Goal: Task Accomplishment & Management: Manage account settings

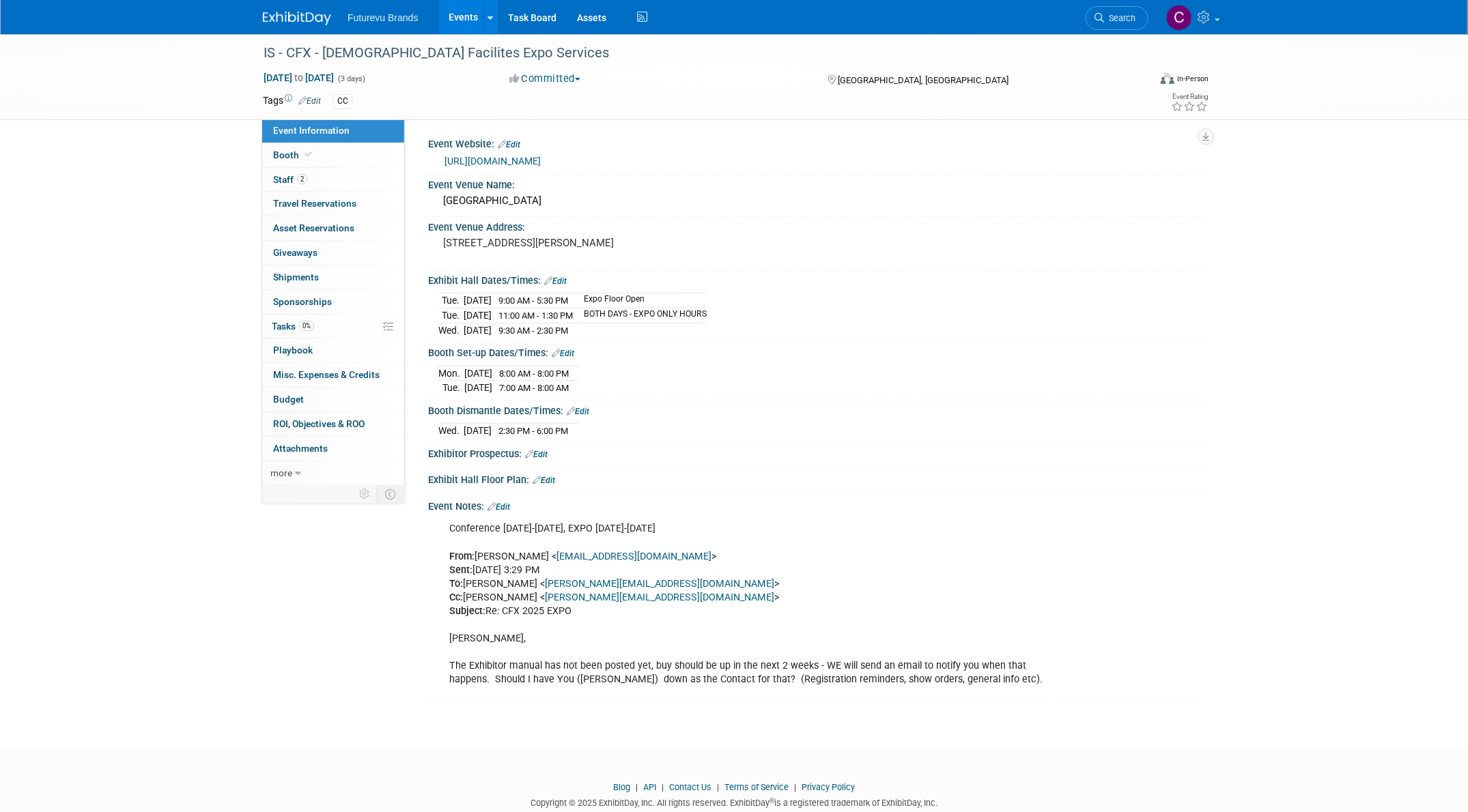
click at [412, 18] on span "Futurevu Brands" at bounding box center [383, 18] width 71 height 11
click at [470, 24] on link "Events" at bounding box center [463, 17] width 50 height 34
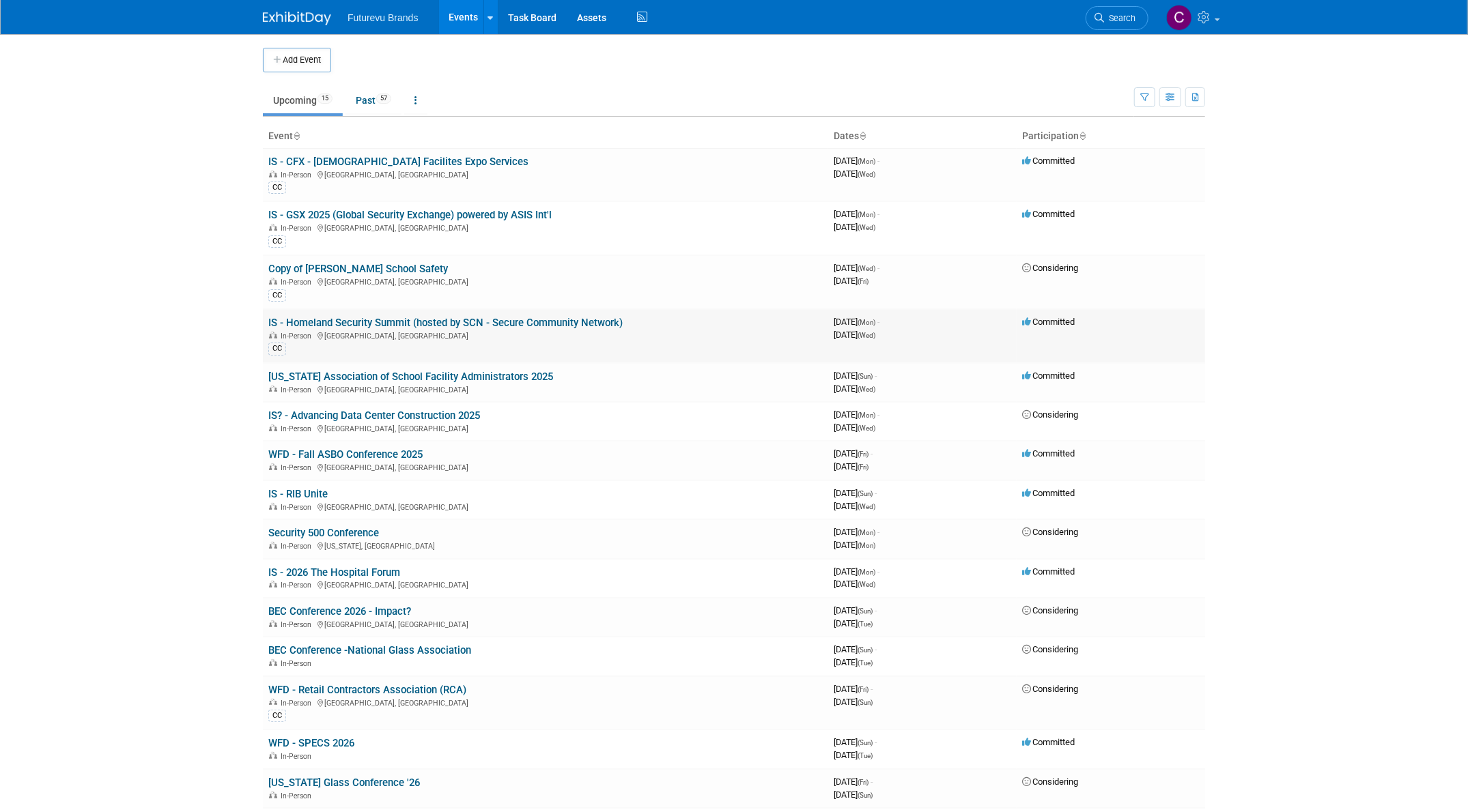
click at [359, 326] on link "IS - Homeland Security Summit (hosted by SCN - Secure Community Network)" at bounding box center [445, 323] width 355 height 13
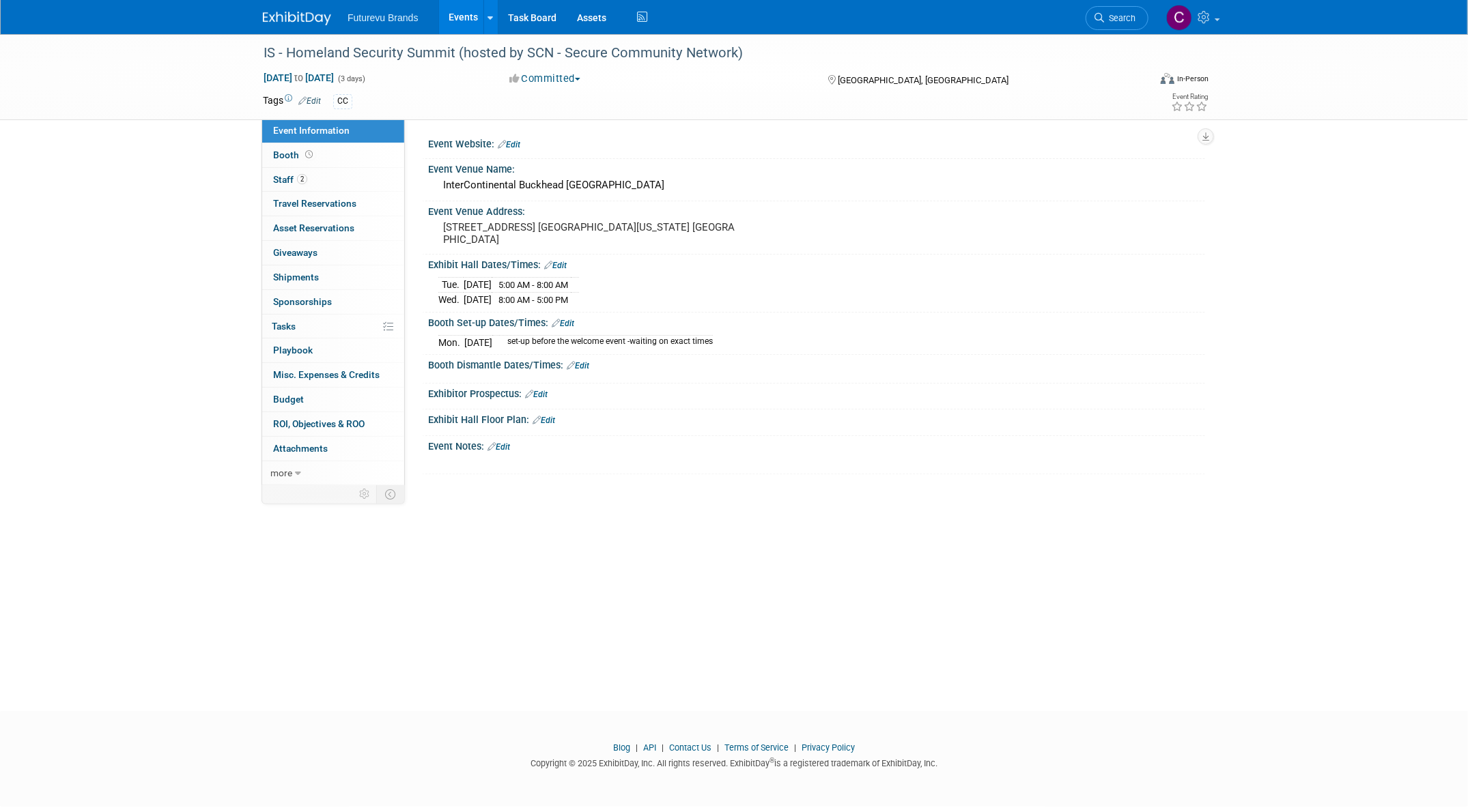
click at [546, 285] on span "5:00 AM - 8:00 AM" at bounding box center [533, 285] width 70 height 11
click at [522, 286] on td "5:00 AM - 8:00 AM" at bounding box center [531, 285] width 79 height 15
drag, startPoint x: 522, startPoint y: 286, endPoint x: 565, endPoint y: 285, distance: 43.0
click at [565, 285] on span "5:00 AM - 8:00 AM" at bounding box center [533, 285] width 70 height 11
click at [564, 265] on link "Edit" at bounding box center [555, 265] width 22 height 10
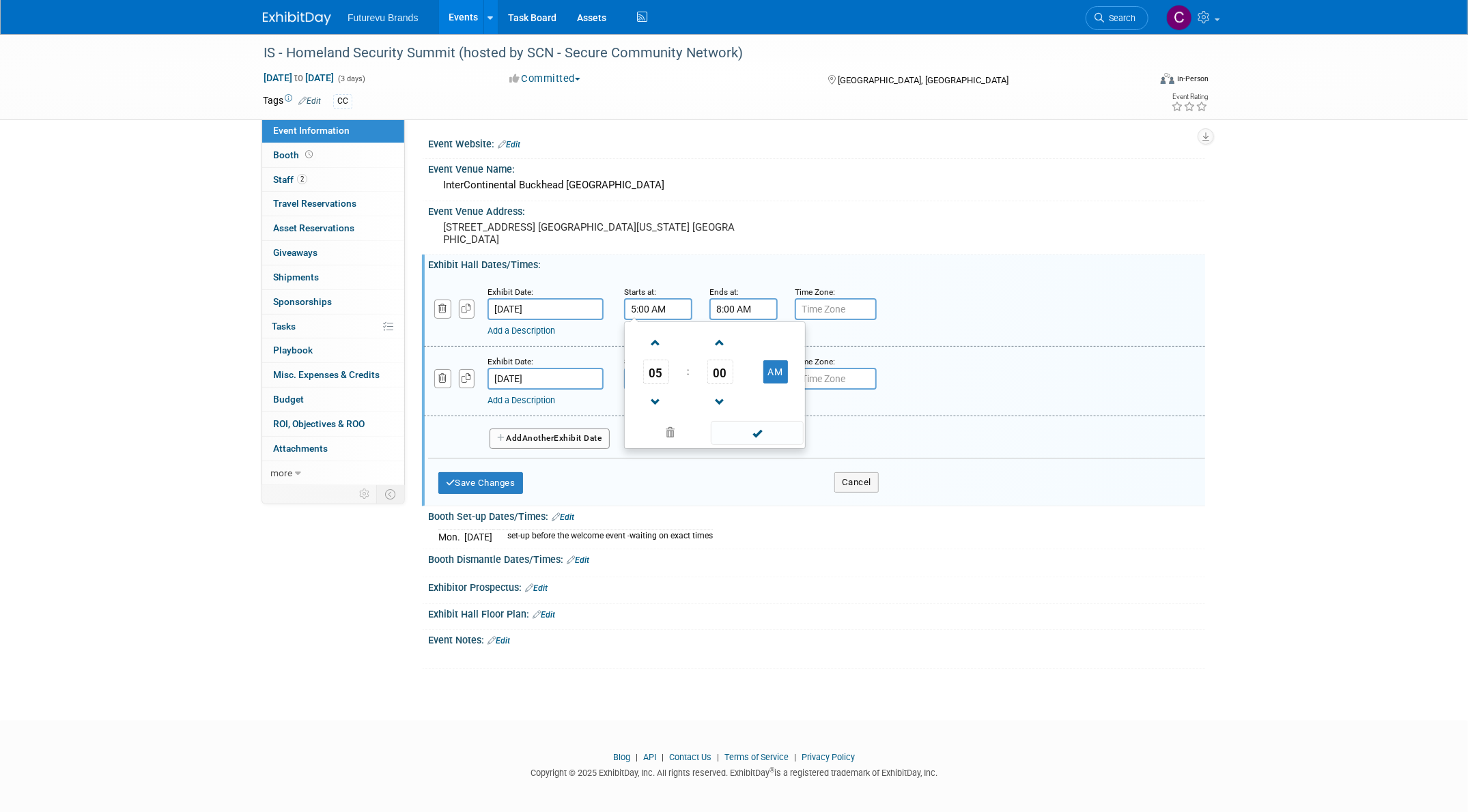
drag, startPoint x: 635, startPoint y: 310, endPoint x: 628, endPoint y: 312, distance: 7.3
click at [628, 312] on input "5:00 AM" at bounding box center [658, 309] width 68 height 22
type input "8:00 AM"
drag, startPoint x: 720, startPoint y: 310, endPoint x: 711, endPoint y: 312, distance: 9.2
click at [711, 312] on input "8:00 AM" at bounding box center [743, 309] width 68 height 22
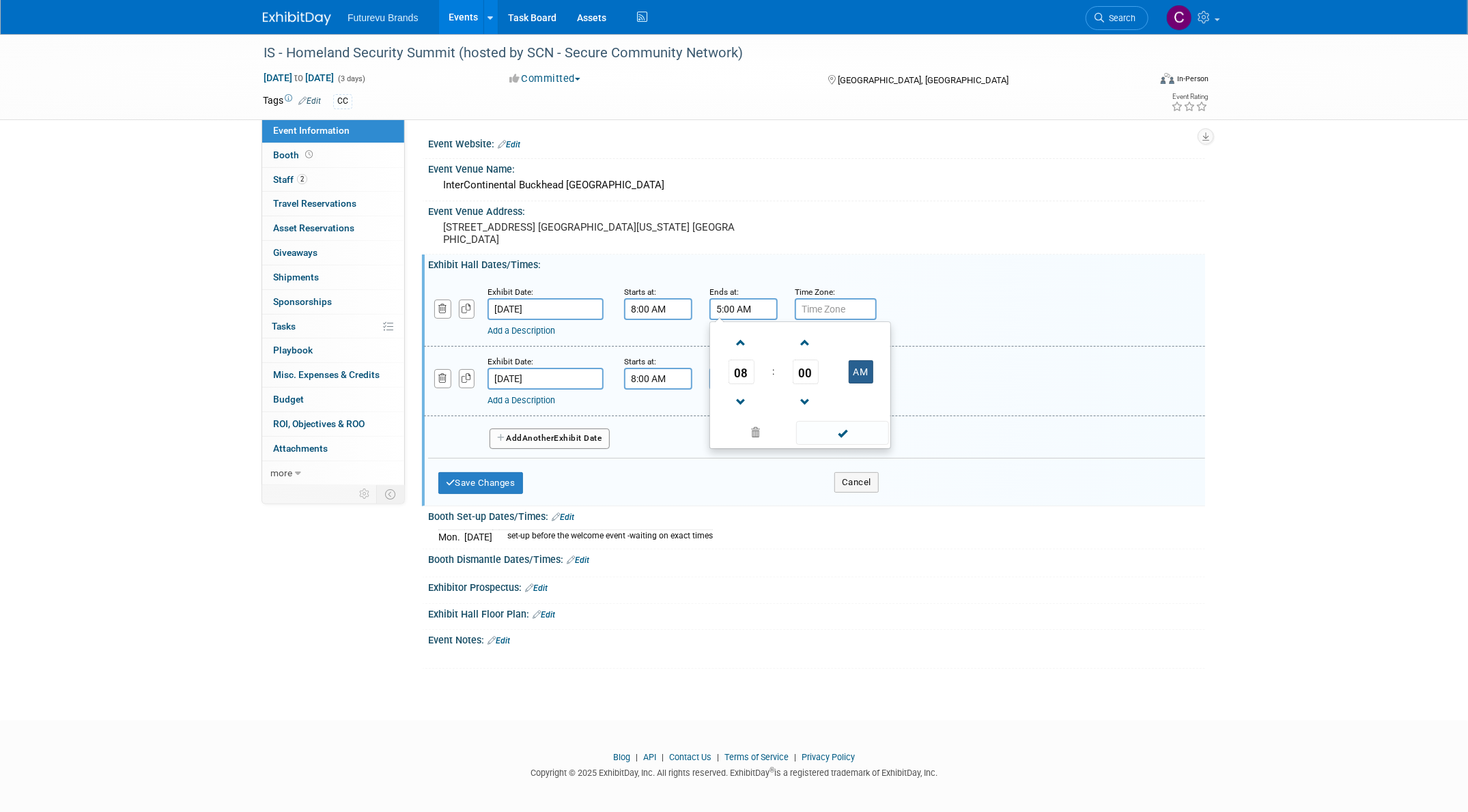
click at [857, 370] on button "AM" at bounding box center [861, 371] width 25 height 23
type input "8:00 PM"
click at [676, 314] on input "8:00 AM" at bounding box center [658, 309] width 68 height 22
click at [660, 399] on span at bounding box center [656, 402] width 24 height 24
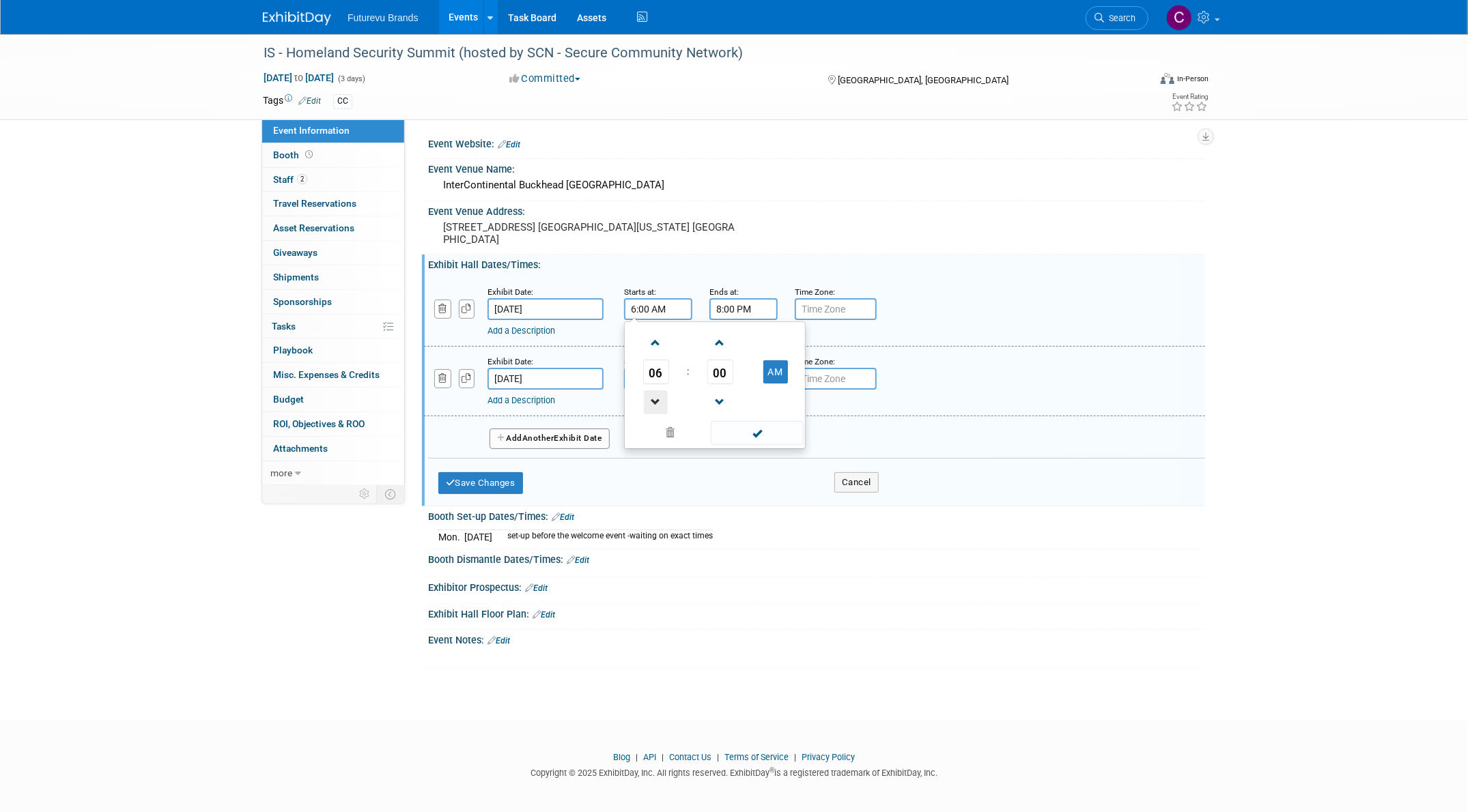
click at [660, 399] on span at bounding box center [656, 402] width 24 height 24
click at [779, 366] on button "AM" at bounding box center [775, 371] width 25 height 23
type input "5:00 PM"
click at [979, 365] on div "Add a Description Description:" at bounding box center [814, 380] width 802 height 53
click at [485, 481] on button "Save Changes" at bounding box center [480, 483] width 85 height 22
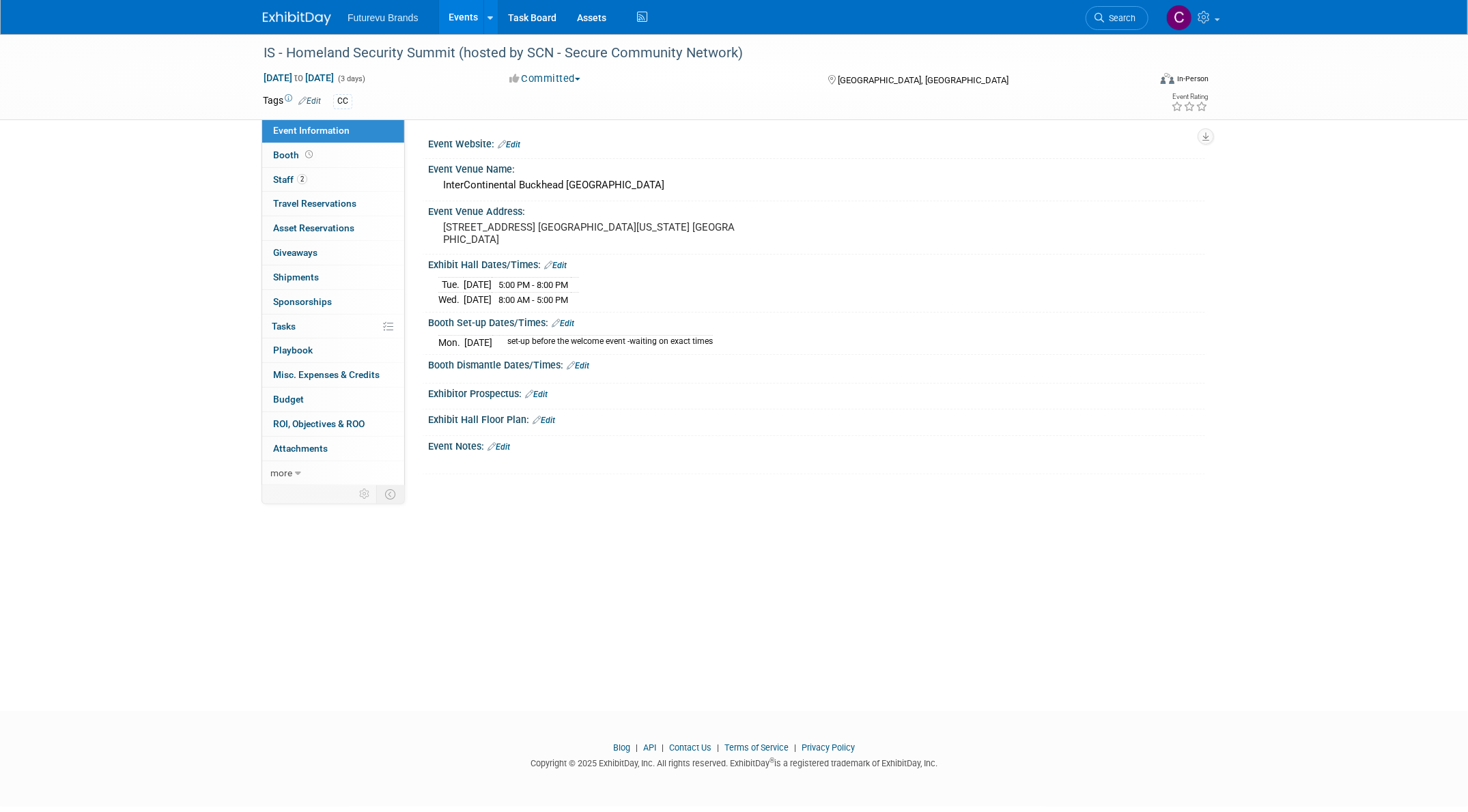
click at [538, 287] on span "5:00 PM - 8:00 PM" at bounding box center [533, 285] width 70 height 11
click at [562, 260] on link "Edit" at bounding box center [555, 265] width 22 height 10
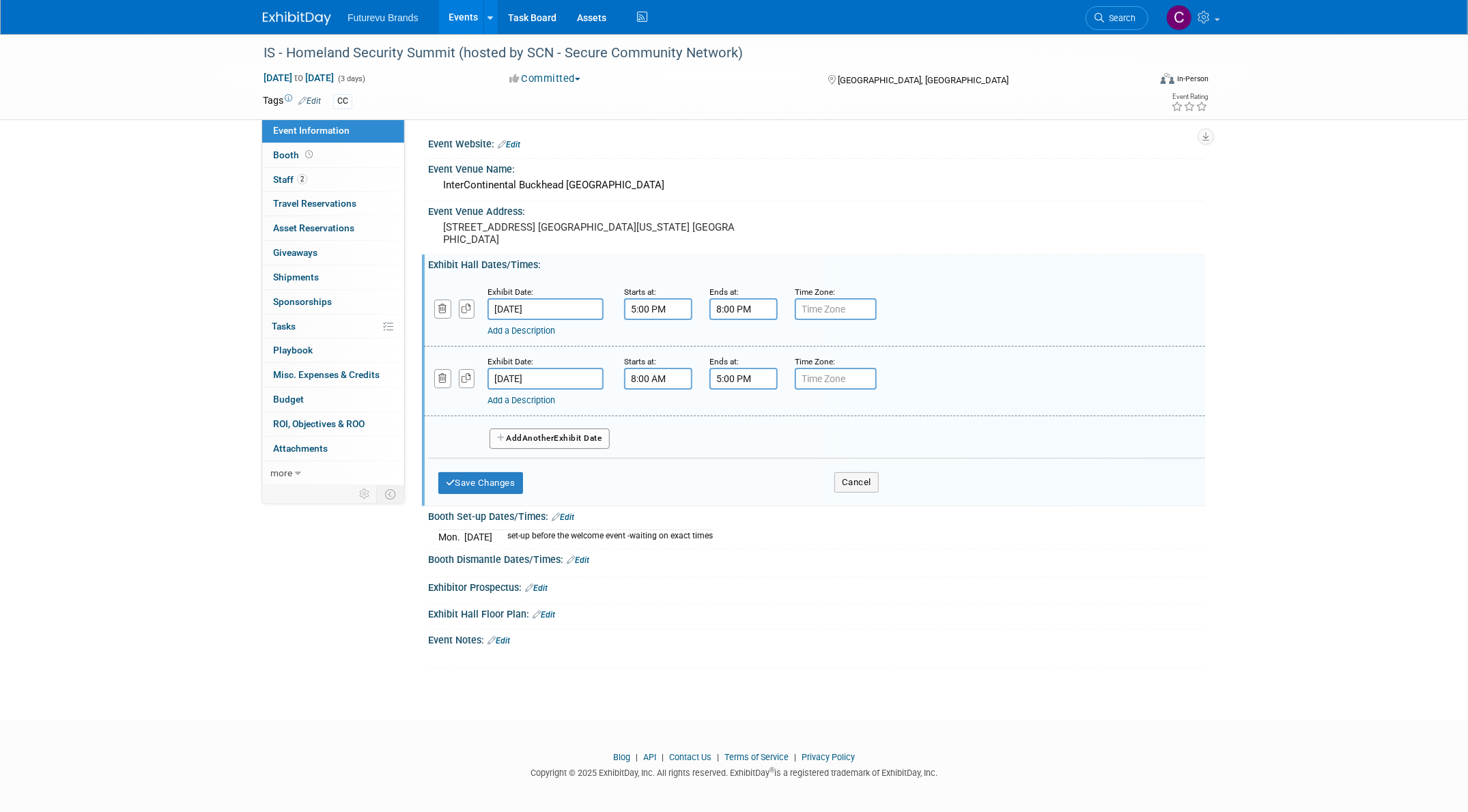
click at [666, 310] on input "5:00 PM" at bounding box center [658, 309] width 68 height 22
click at [654, 395] on span at bounding box center [656, 402] width 24 height 24
click at [659, 347] on span at bounding box center [656, 343] width 24 height 24
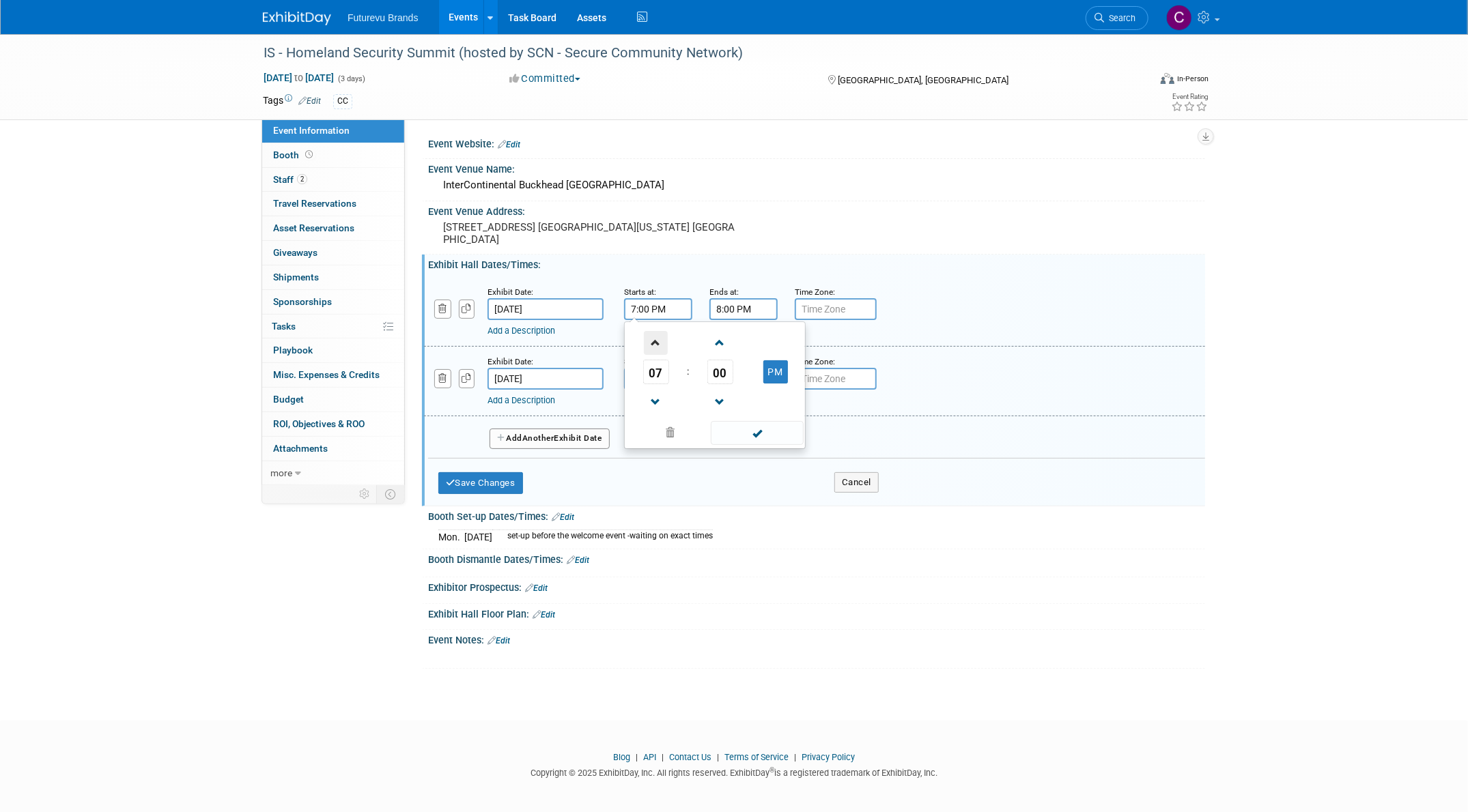
click at [659, 347] on span at bounding box center [656, 343] width 24 height 24
click at [772, 371] on button "PM" at bounding box center [775, 371] width 25 height 23
type input "8:00 AM"
click at [741, 434] on span at bounding box center [756, 433] width 92 height 24
click at [282, 156] on span "Booth" at bounding box center [294, 155] width 42 height 11
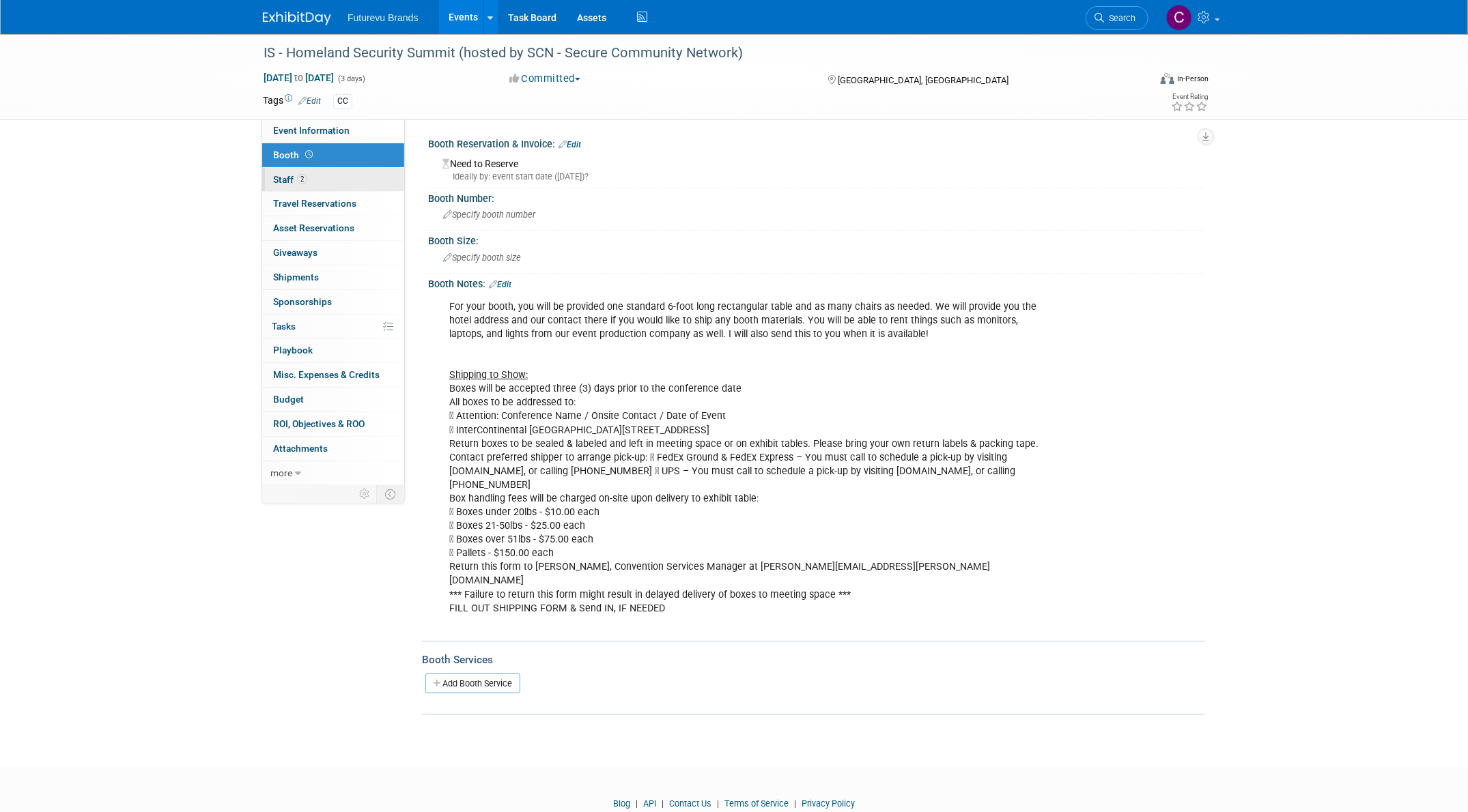
click at [279, 174] on span "Staff 2" at bounding box center [290, 180] width 34 height 11
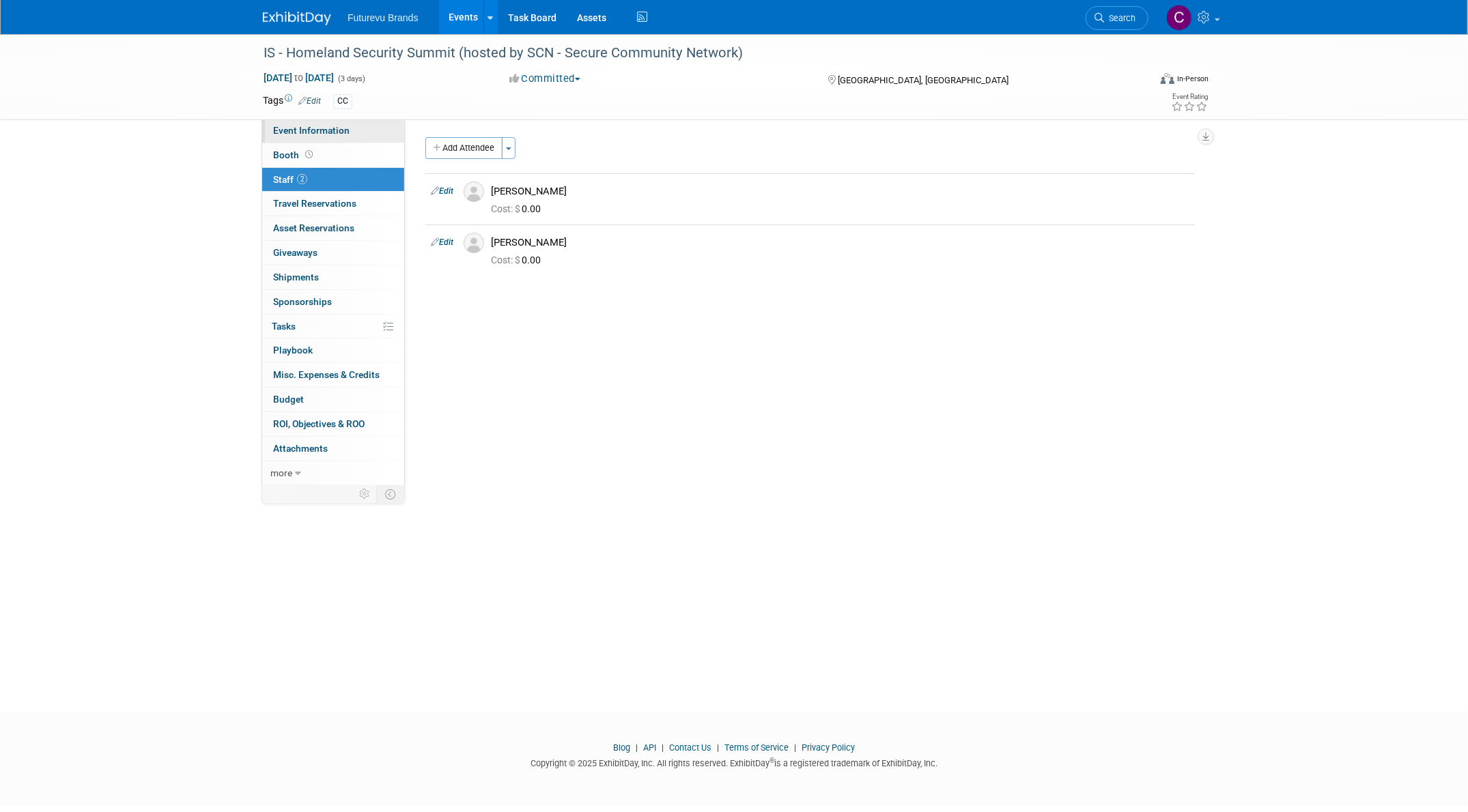
click at [294, 137] on link "Event Information" at bounding box center [333, 131] width 142 height 24
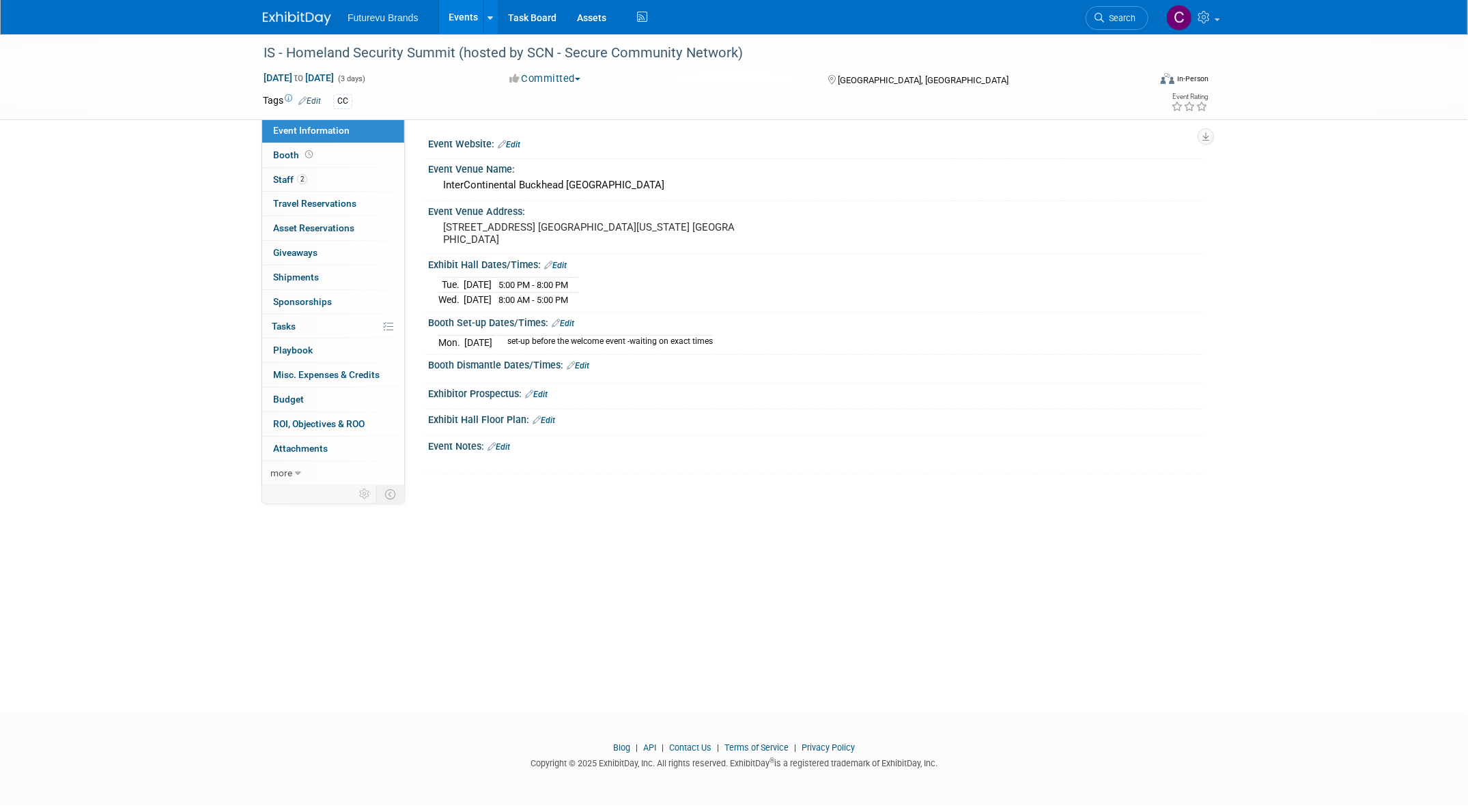
click at [463, 14] on link "Events" at bounding box center [463, 17] width 50 height 34
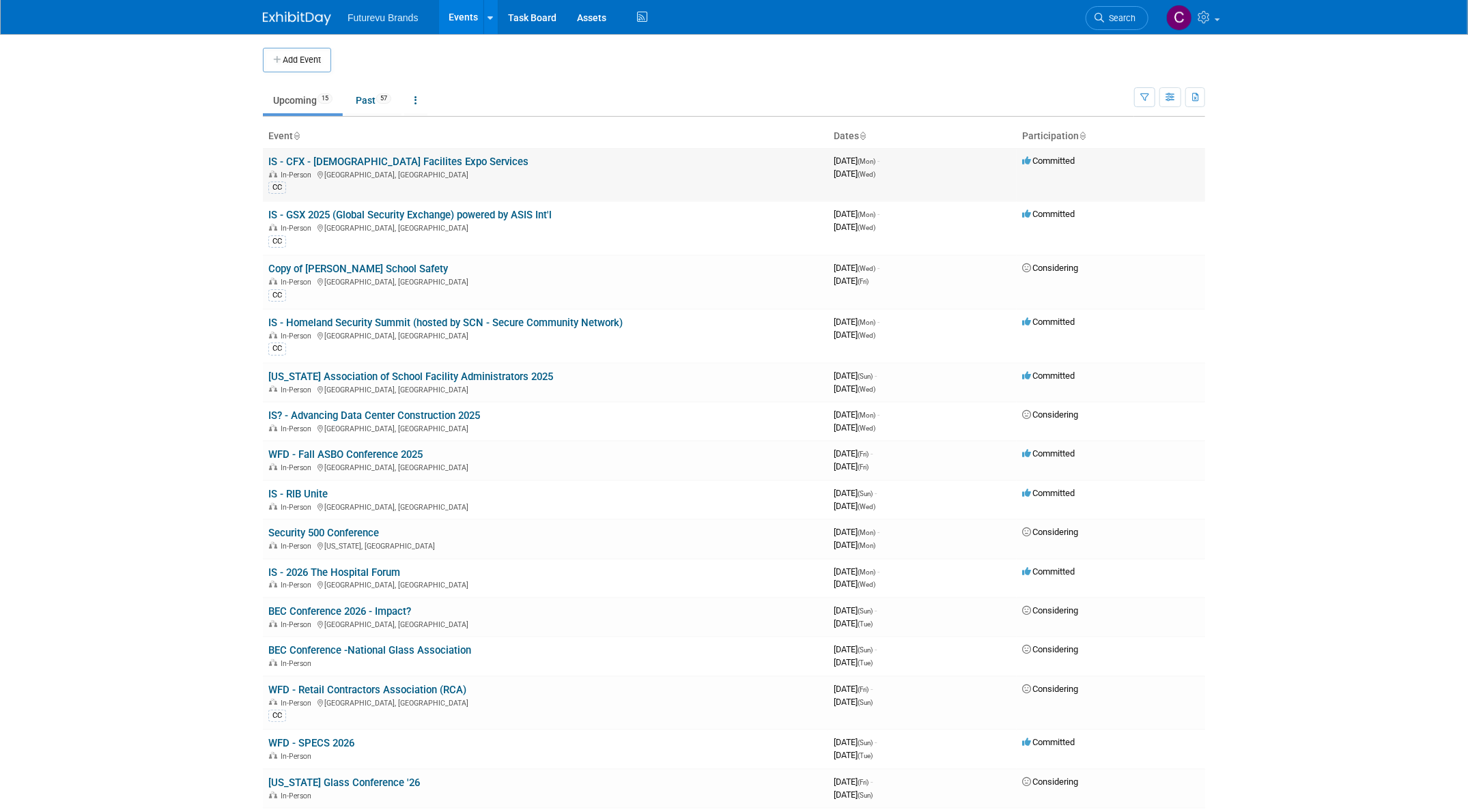
click at [376, 171] on div "In-Person [GEOGRAPHIC_DATA], [GEOGRAPHIC_DATA]" at bounding box center [545, 174] width 555 height 11
click at [378, 158] on link "IS - CFX - [DEMOGRAPHIC_DATA] Facilites Expo Services" at bounding box center [398, 162] width 260 height 13
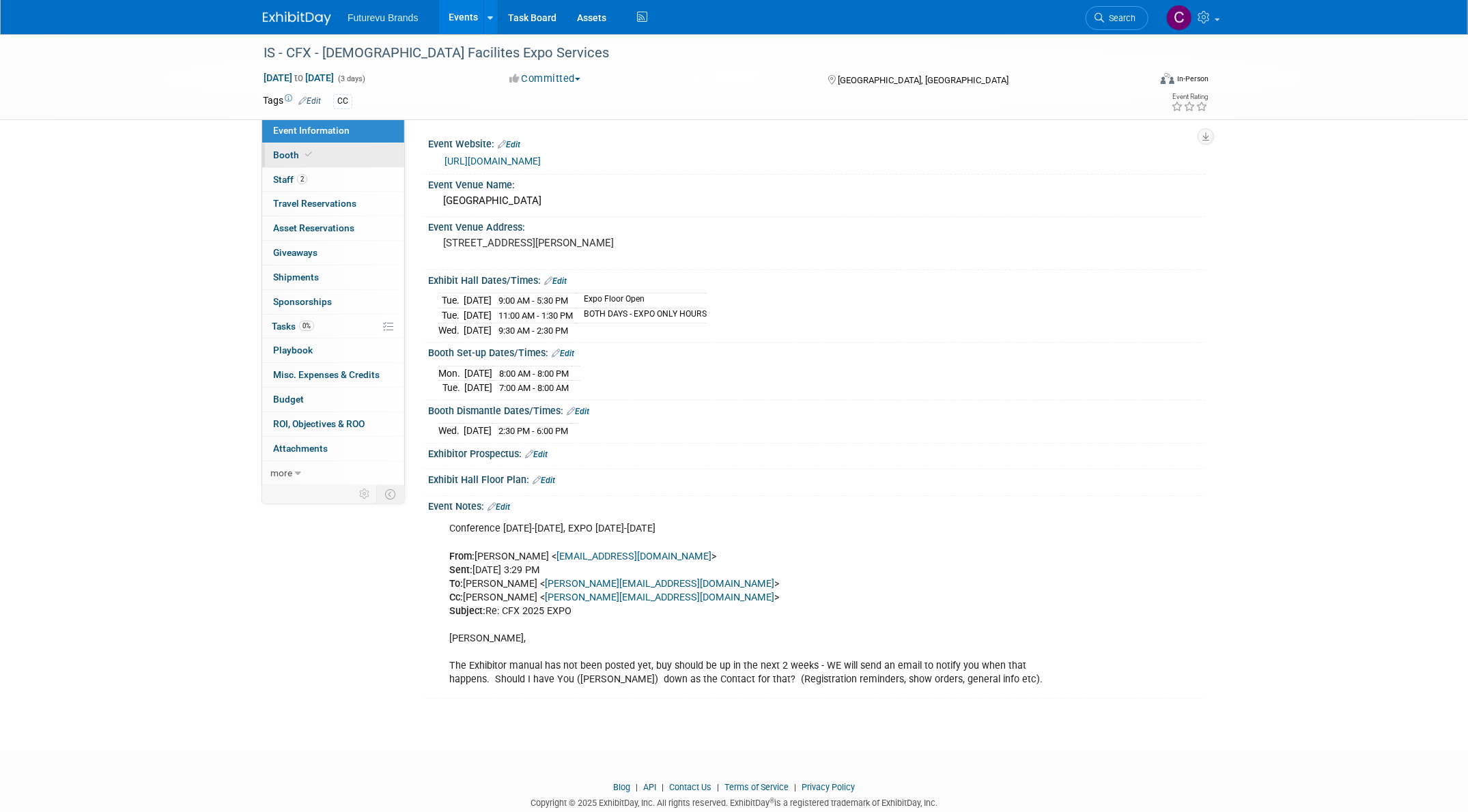
click at [282, 156] on span "Booth" at bounding box center [293, 155] width 41 height 11
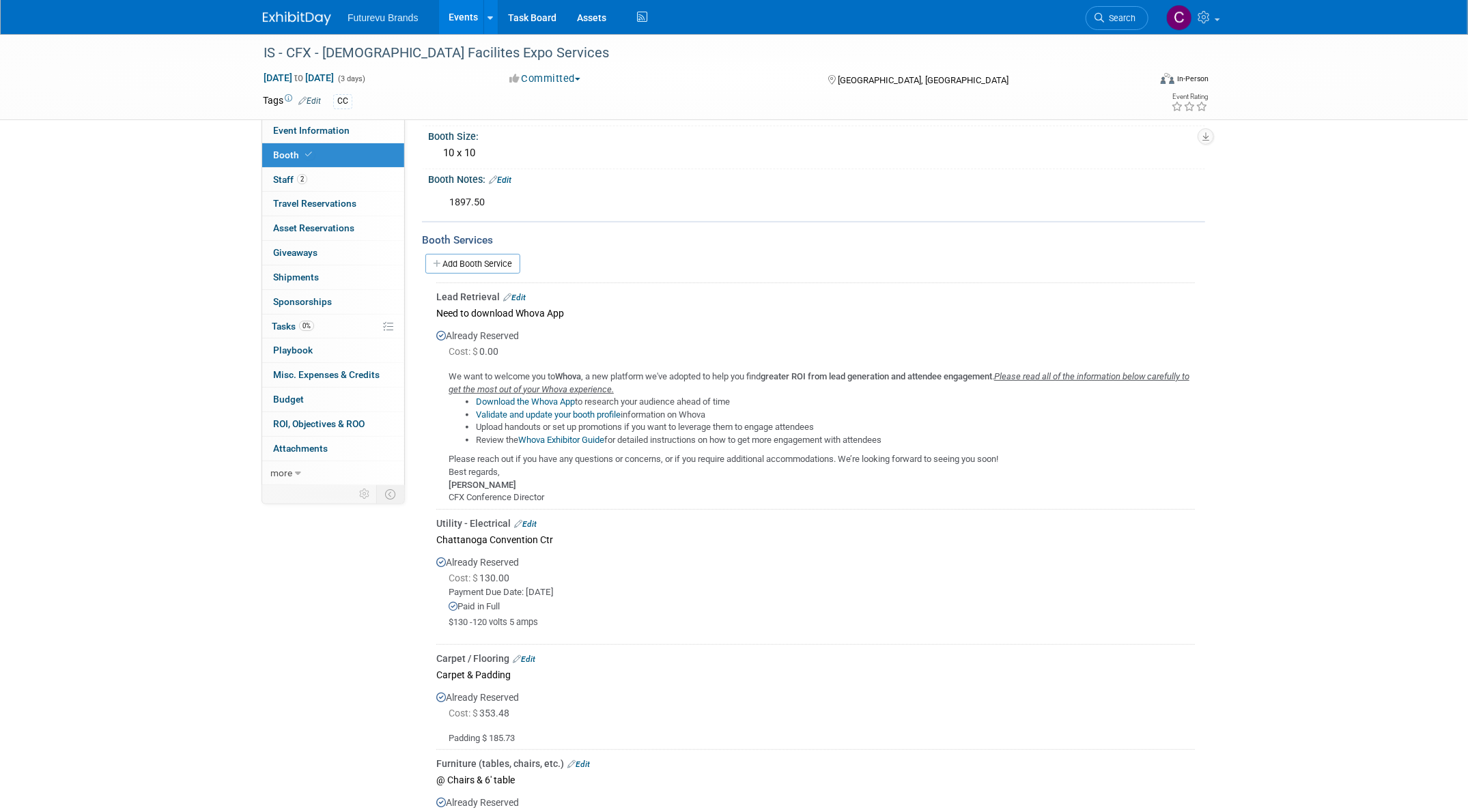
scroll to position [273, 0]
